Goal: Task Accomplishment & Management: Complete application form

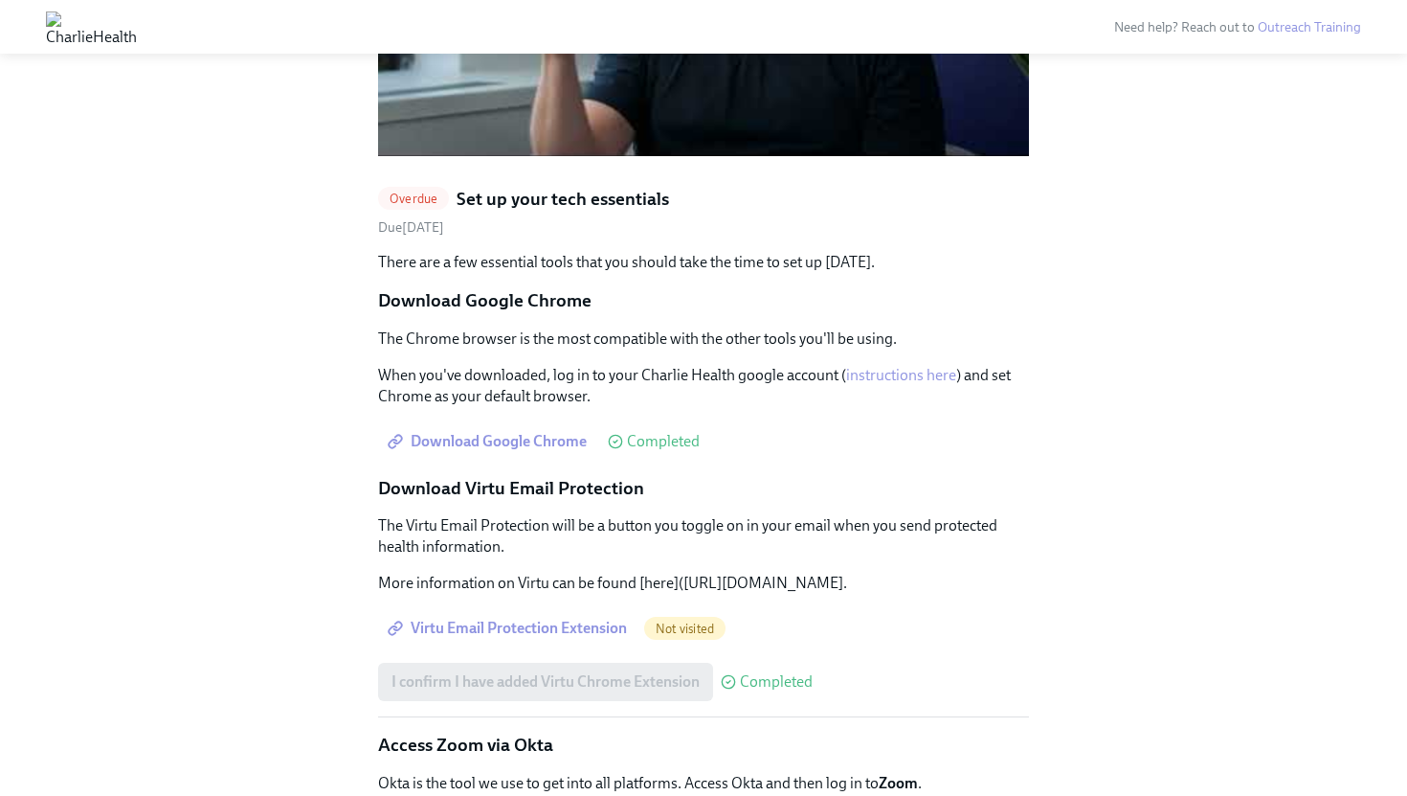
scroll to position [1780, 0]
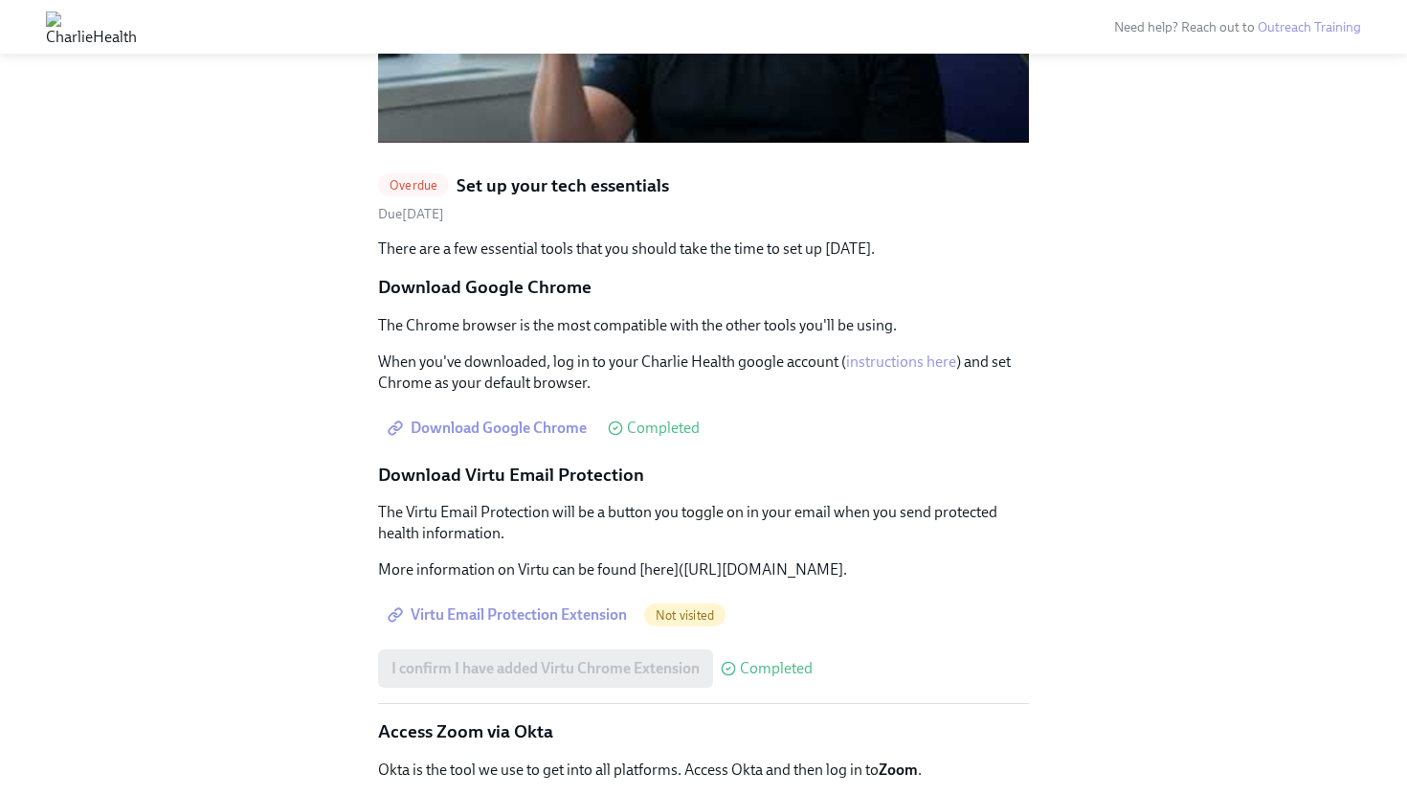
click at [421, 178] on span "Overdue" at bounding box center [413, 185] width 71 height 14
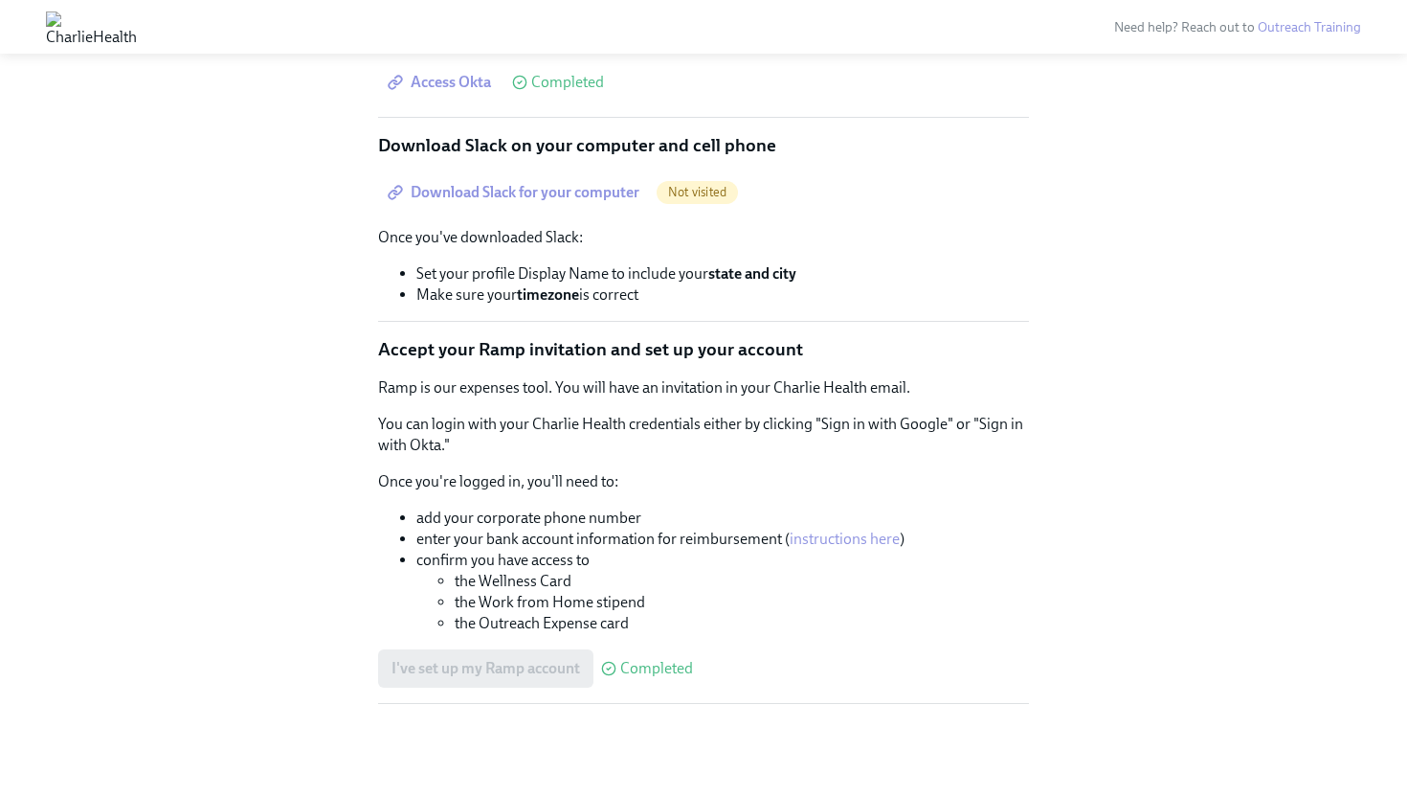
scroll to position [723, 0]
click at [524, 202] on span "Download Slack for your computer" at bounding box center [516, 192] width 248 height 19
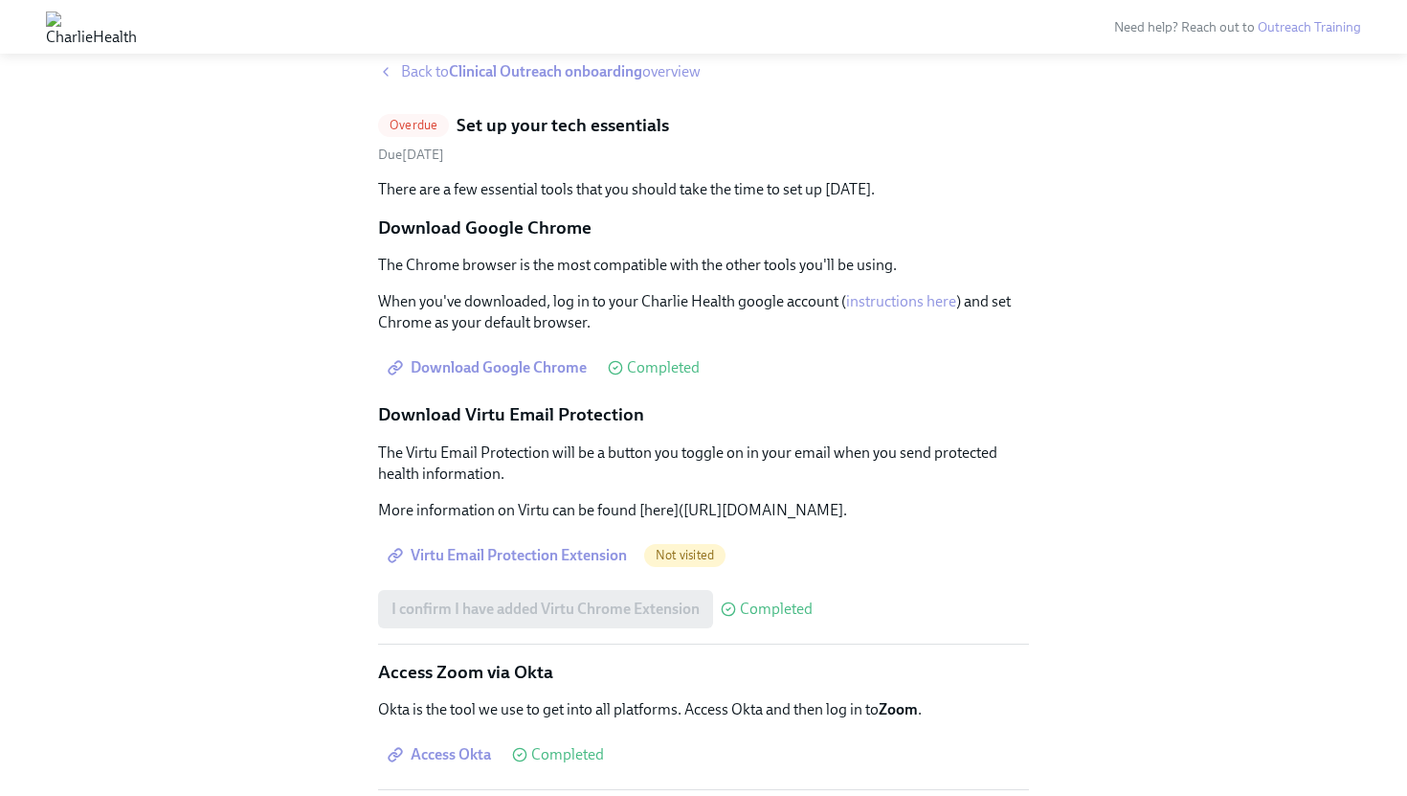
scroll to position [0, 0]
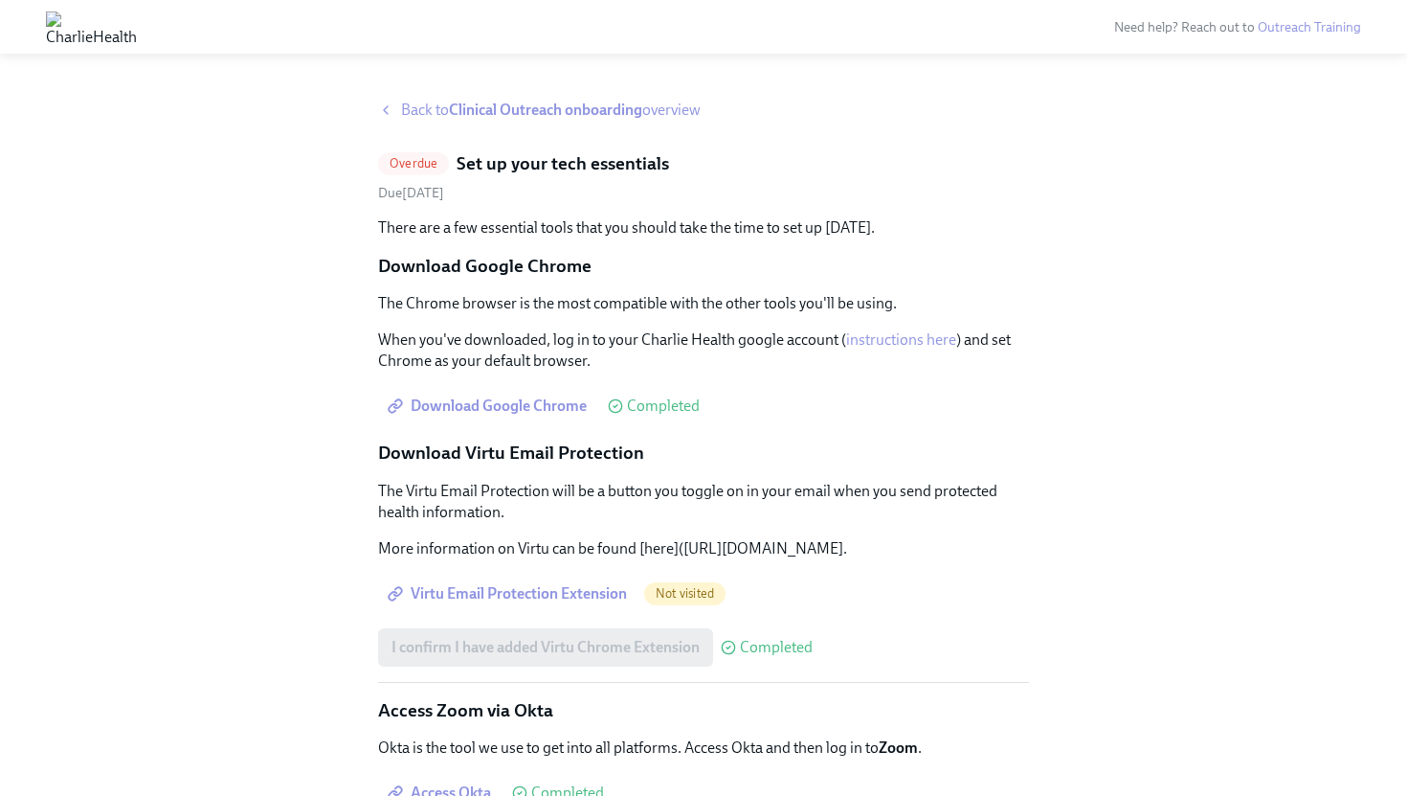
click at [414, 108] on span "Back to Clinical Outreach onboarding overview" at bounding box center [551, 110] width 300 height 21
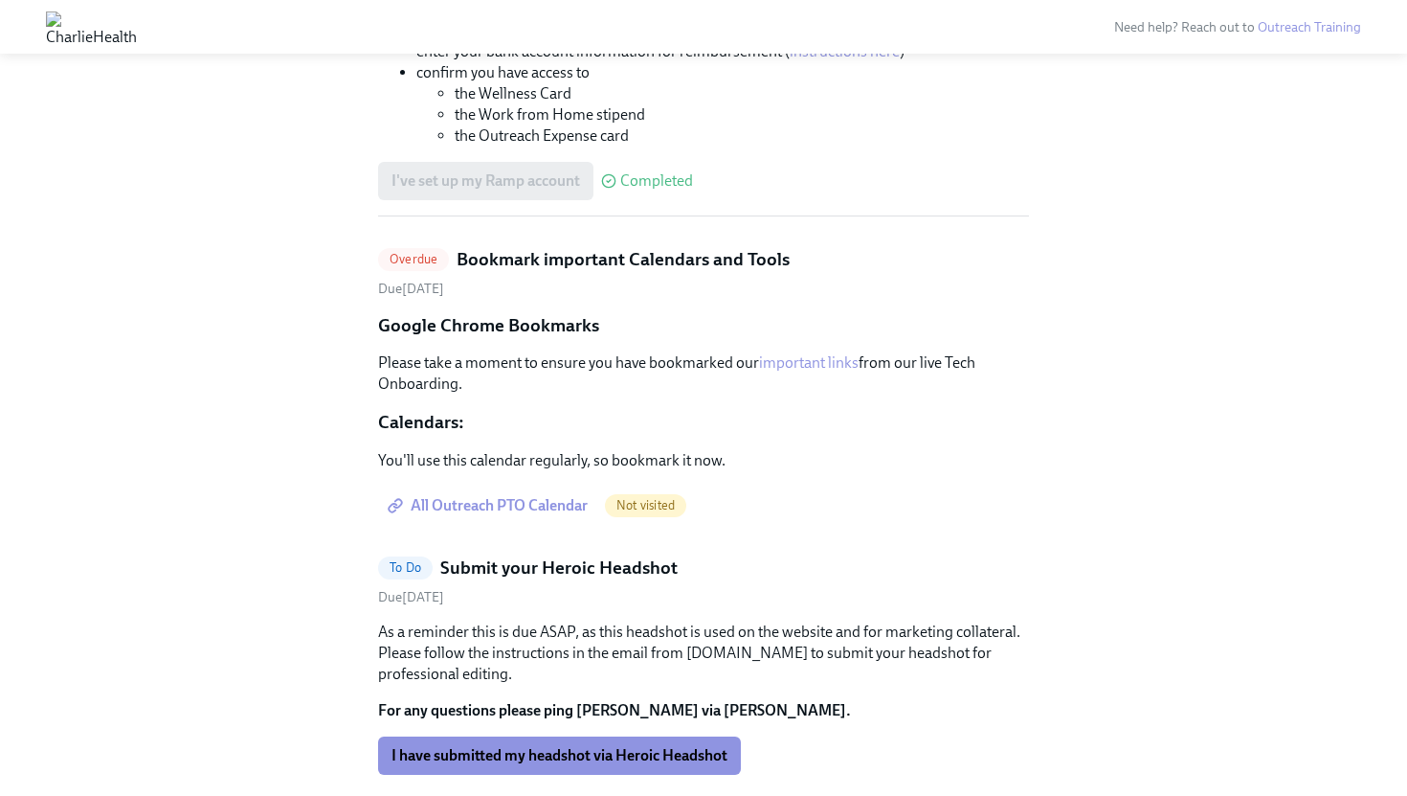
scroll to position [3000, 0]
click at [508, 495] on span "All Outreach PTO Calendar" at bounding box center [490, 504] width 196 height 19
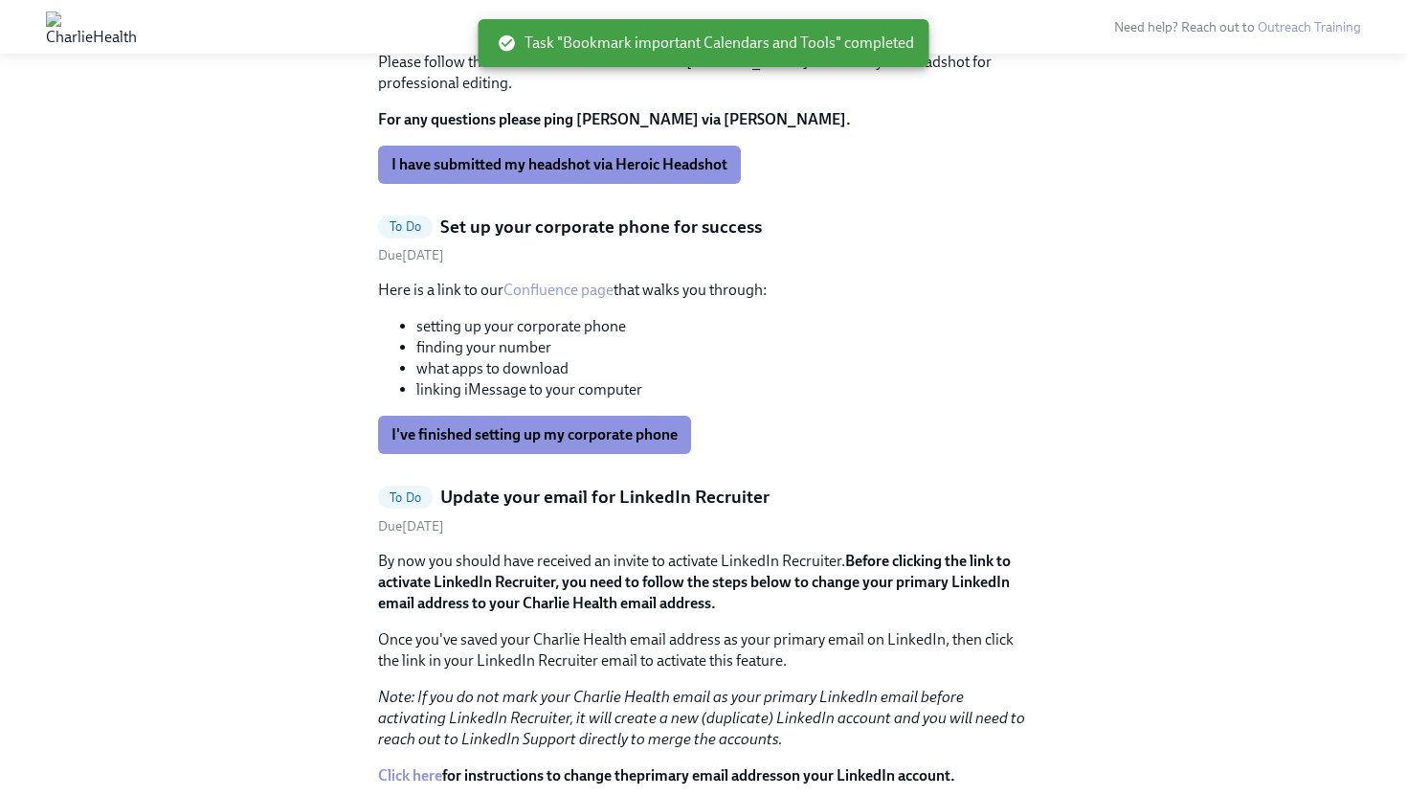
scroll to position [3295, 0]
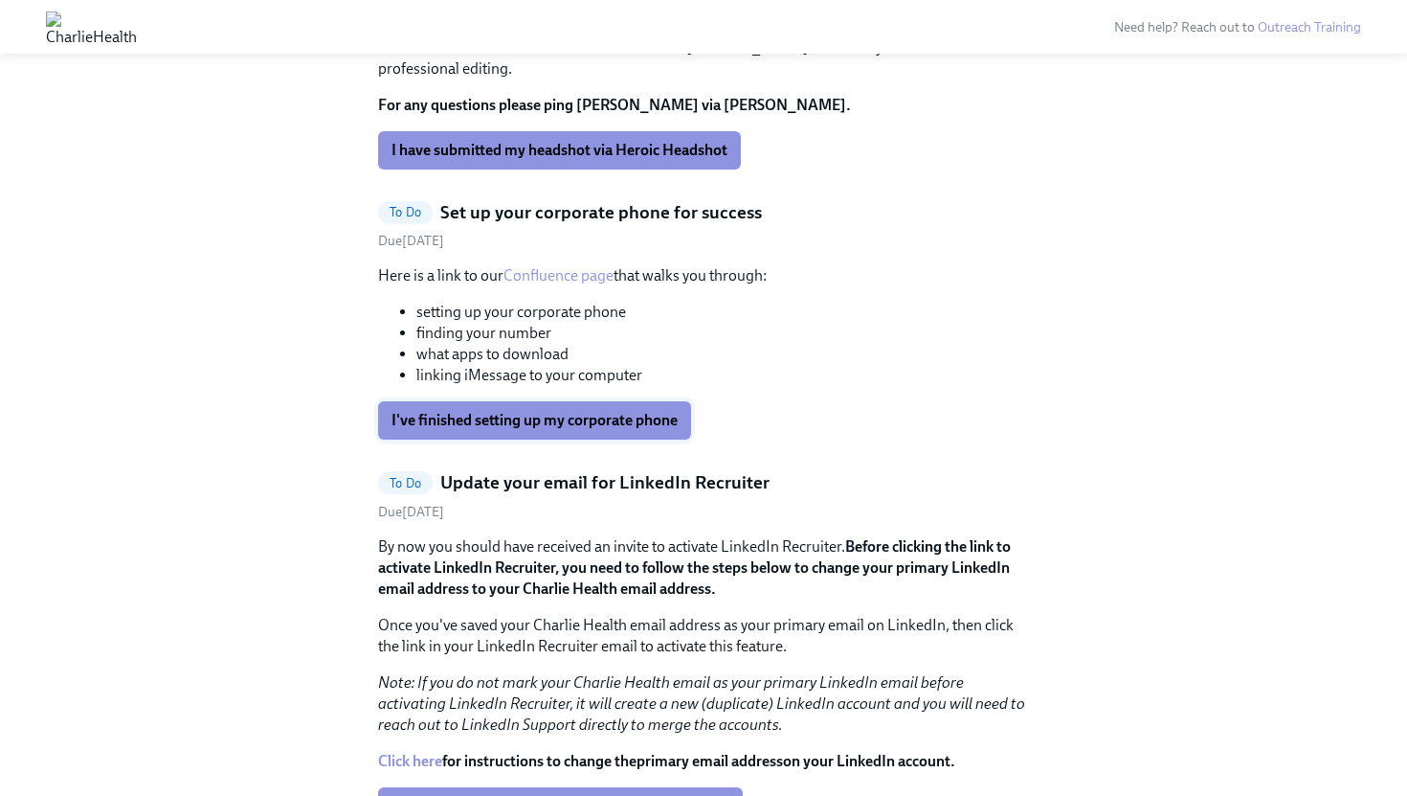
click at [604, 411] on span "I've finished setting up my corporate phone" at bounding box center [535, 420] width 286 height 19
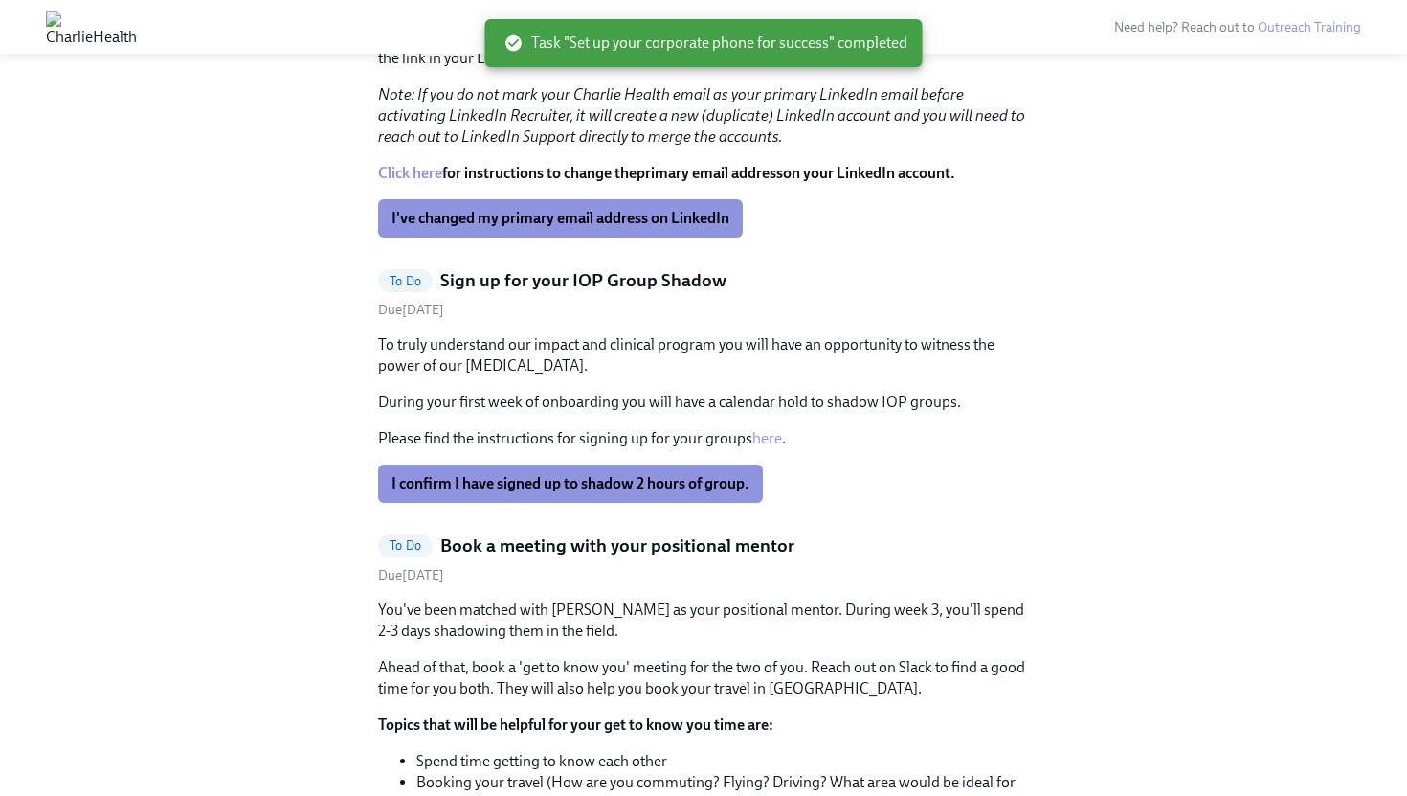
scroll to position [3613, 0]
click at [578, 473] on span "I confirm I have signed up to shadow 2 hours of group." at bounding box center [571, 482] width 358 height 19
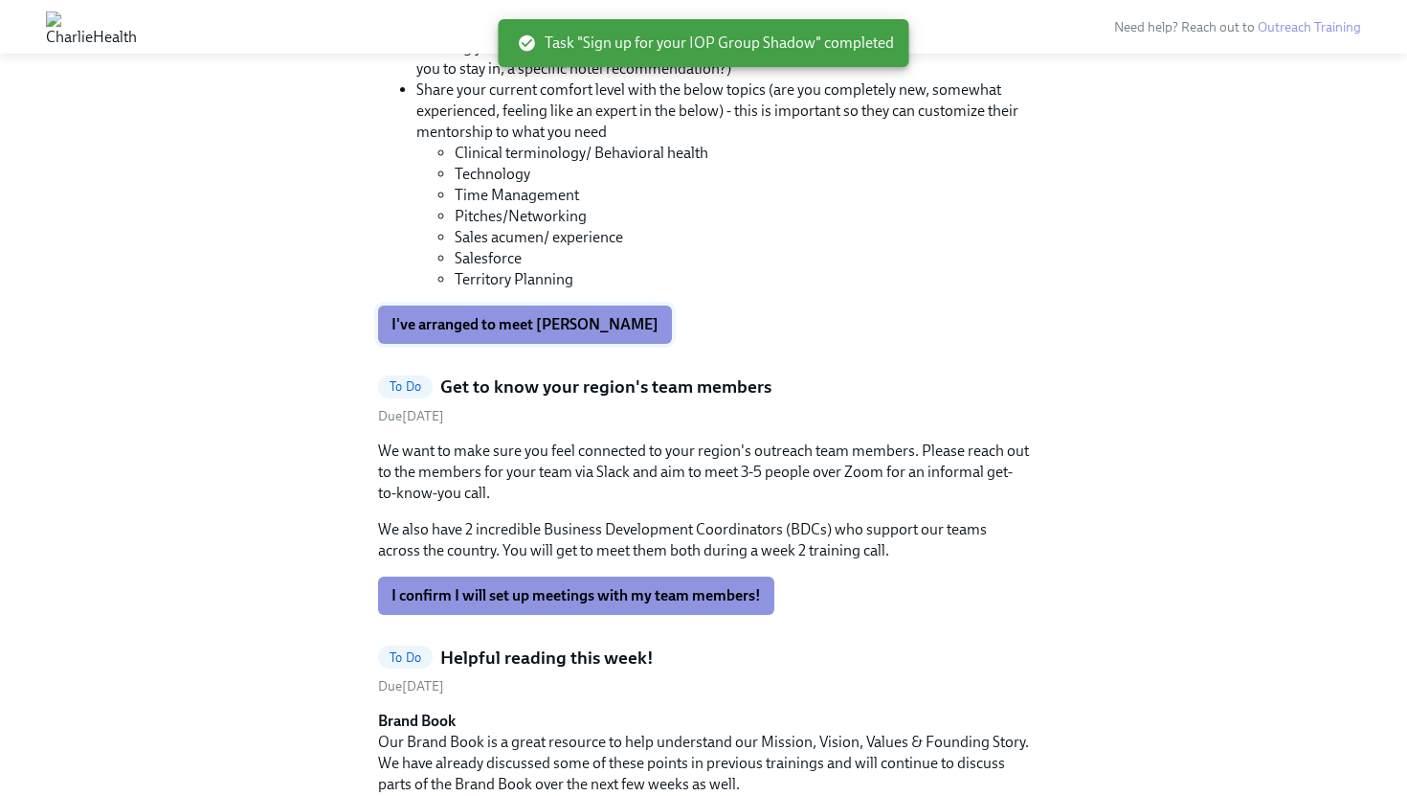
scroll to position [3817, 0]
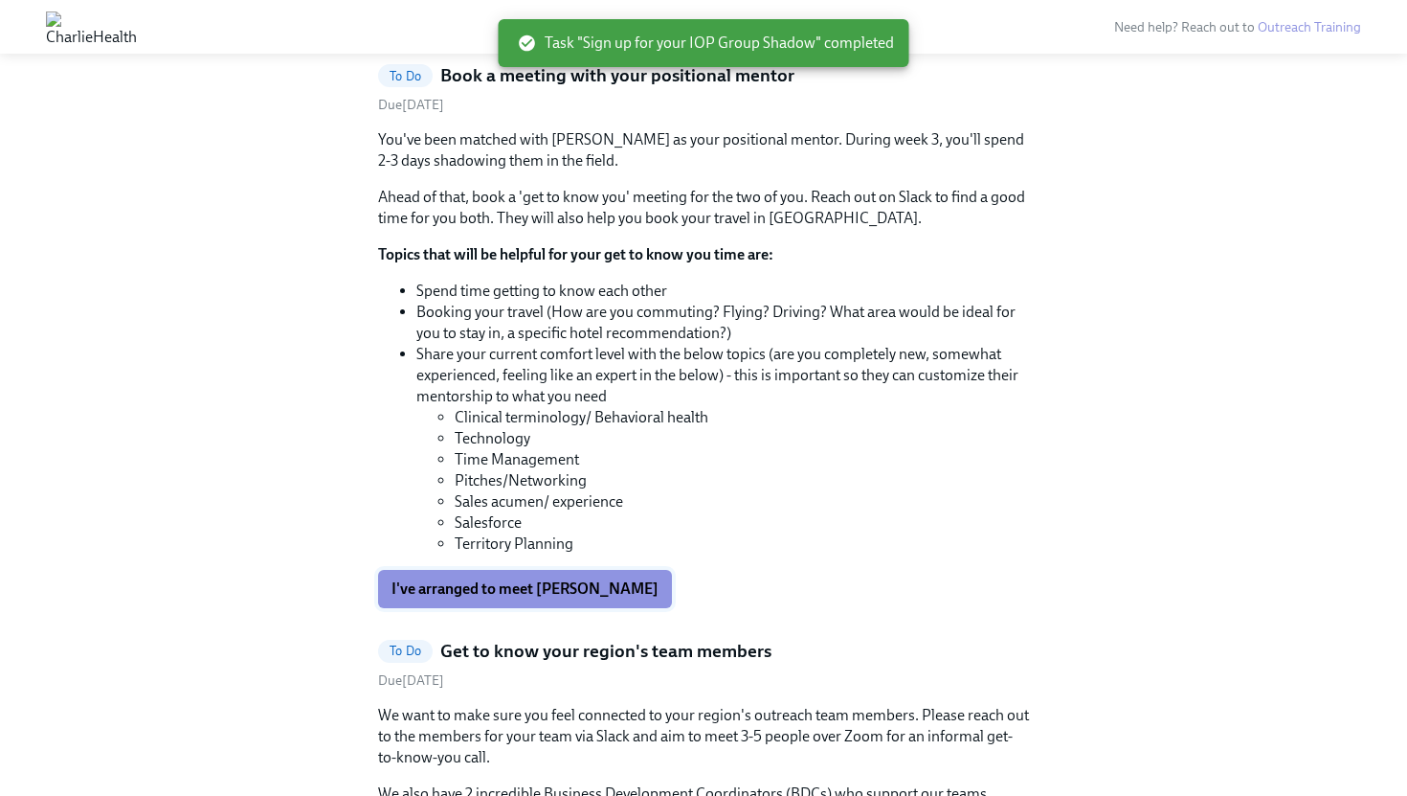
click at [586, 579] on span "I've arranged to meet [PERSON_NAME]" at bounding box center [525, 588] width 267 height 19
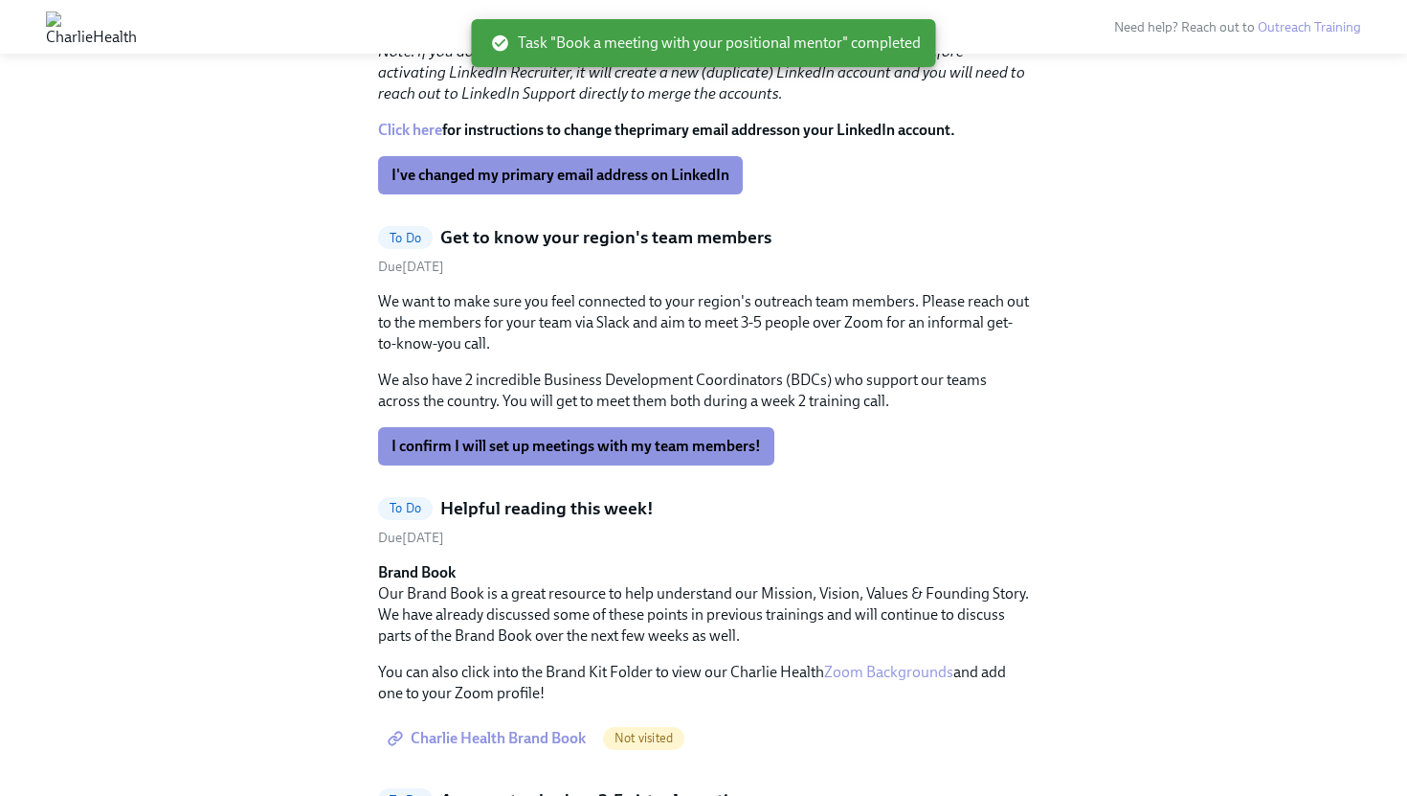
scroll to position [3663, 0]
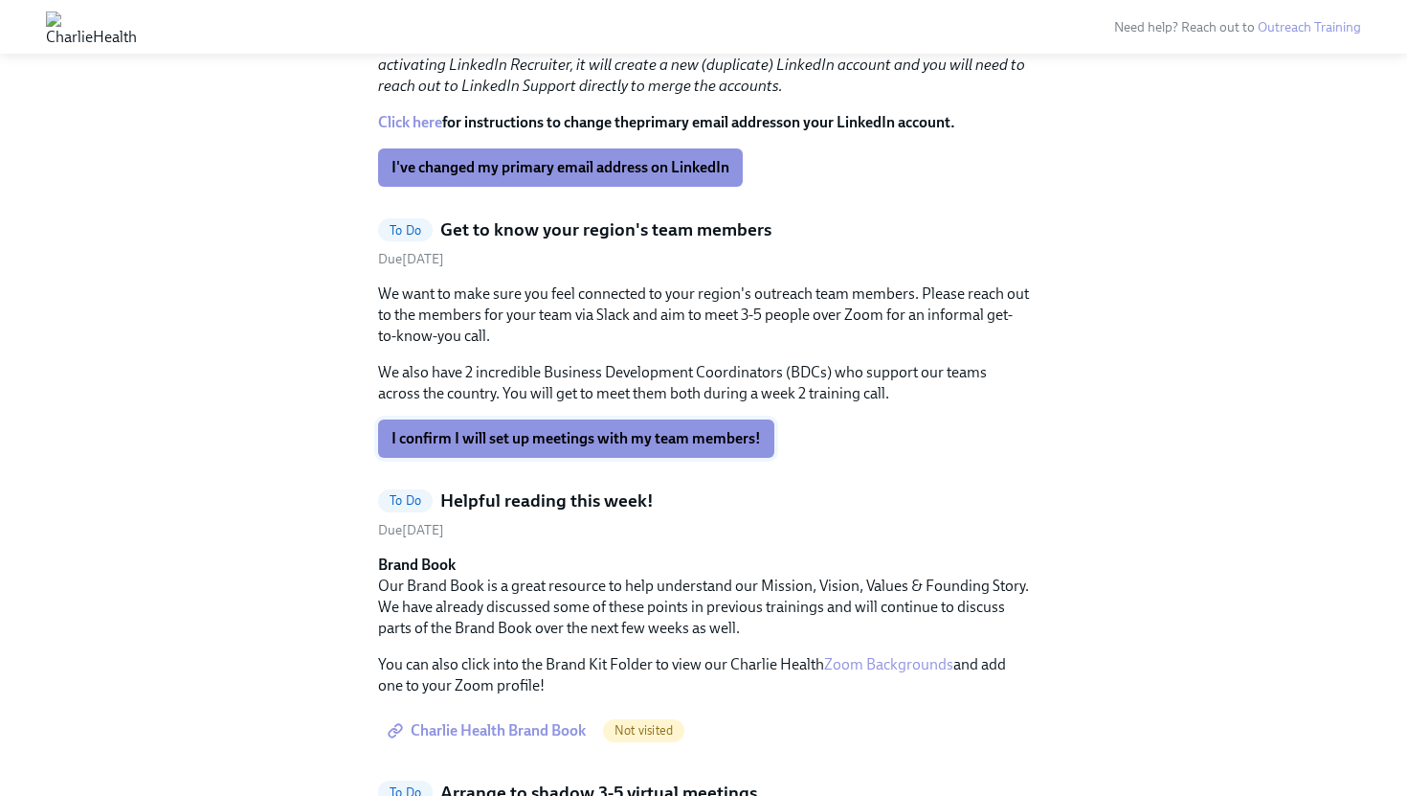
click at [662, 429] on span "I confirm I will set up meetings with my team members!" at bounding box center [577, 438] width 370 height 19
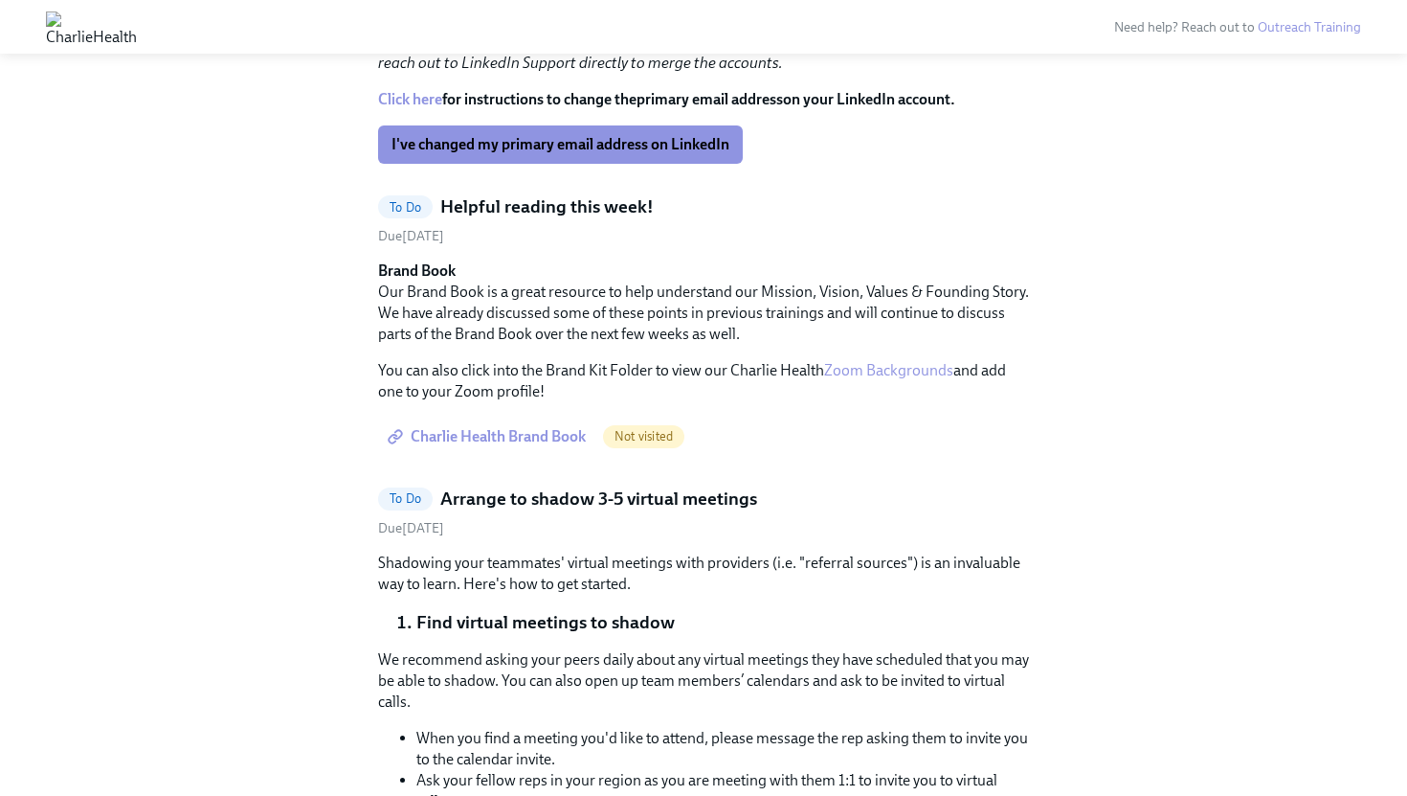
scroll to position [3621, 0]
